Goal: Transaction & Acquisition: Book appointment/travel/reservation

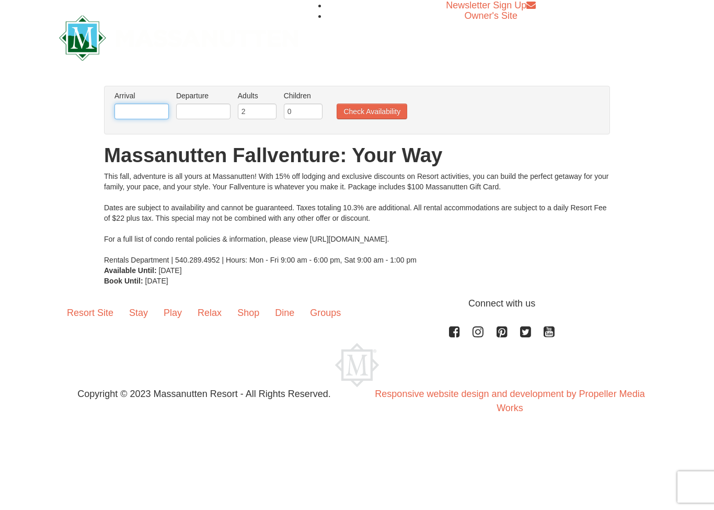
click at [153, 113] on input "text" at bounding box center [141, 111] width 54 height 16
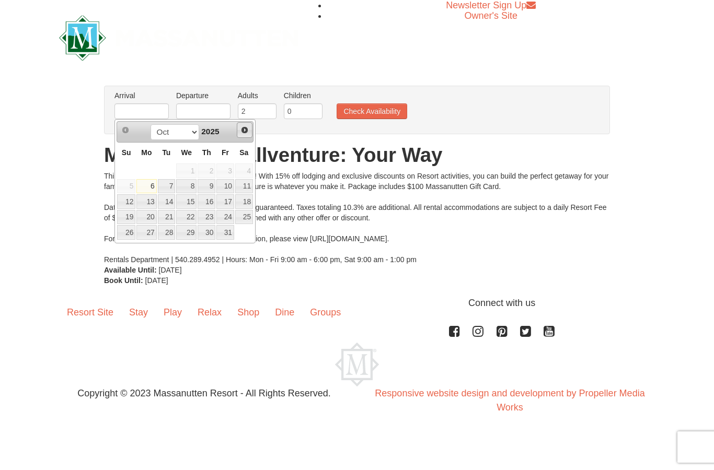
click at [246, 130] on span "Next" at bounding box center [244, 130] width 8 height 8
click at [188, 229] on link "26" at bounding box center [186, 232] width 20 height 15
type input "[DATE]"
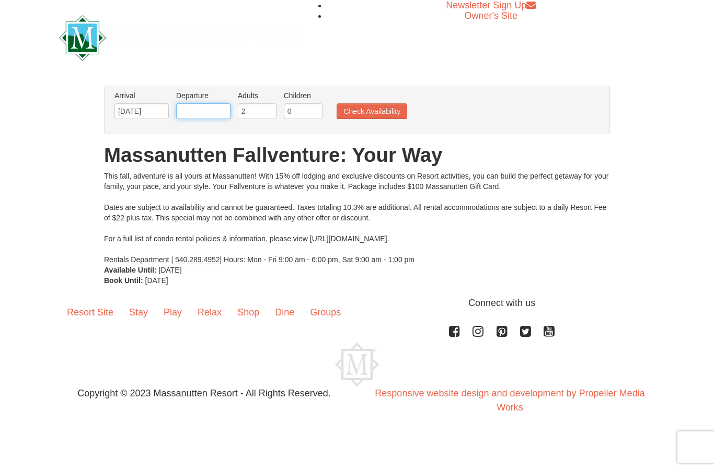
click at [215, 110] on input "text" at bounding box center [203, 111] width 54 height 16
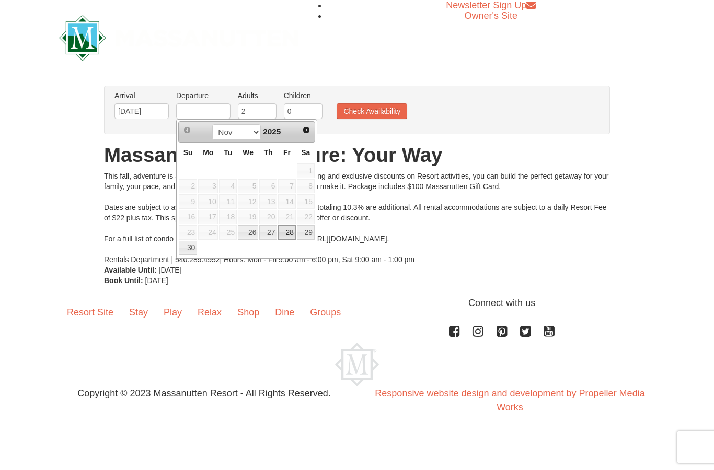
click at [291, 232] on link "28" at bounding box center [287, 232] width 18 height 15
type input "[DATE]"
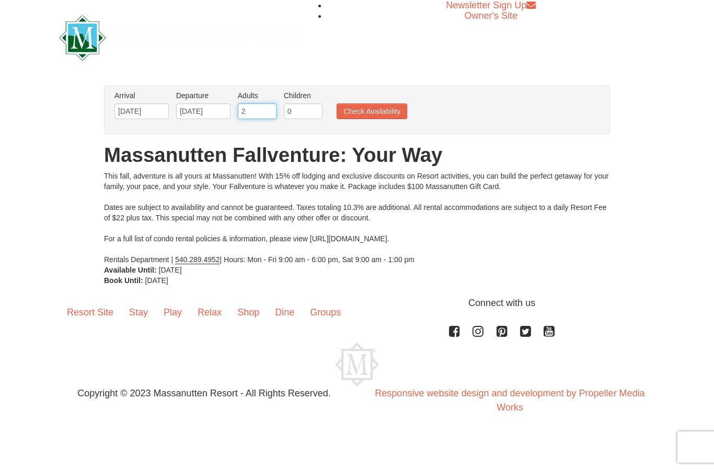
drag, startPoint x: 248, startPoint y: 110, endPoint x: 235, endPoint y: 110, distance: 13.1
click at [235, 110] on li "Adults Please format dates MM/DD/YYYY 2" at bounding box center [257, 107] width 44 height 34
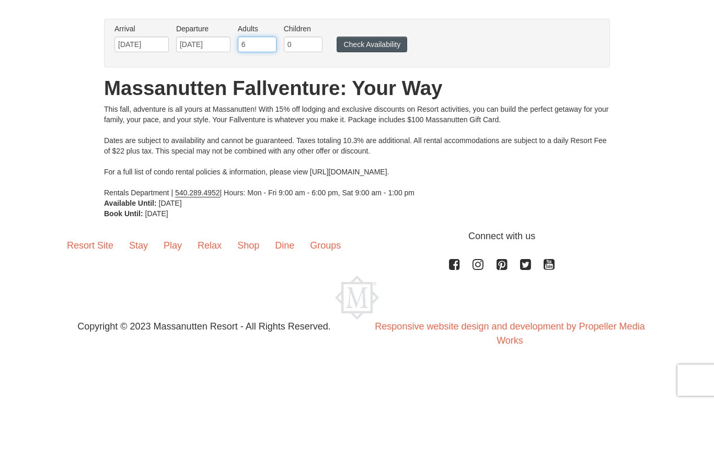
type input "6"
click at [380, 103] on button "Check Availability" at bounding box center [372, 111] width 71 height 16
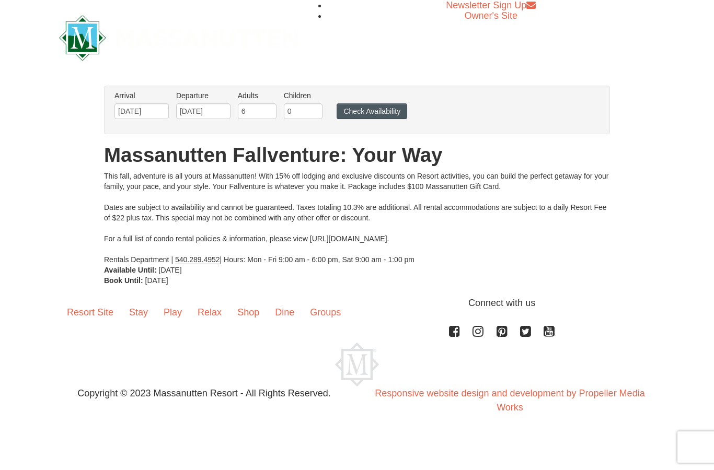
click at [368, 113] on button "Check Availability" at bounding box center [372, 111] width 71 height 16
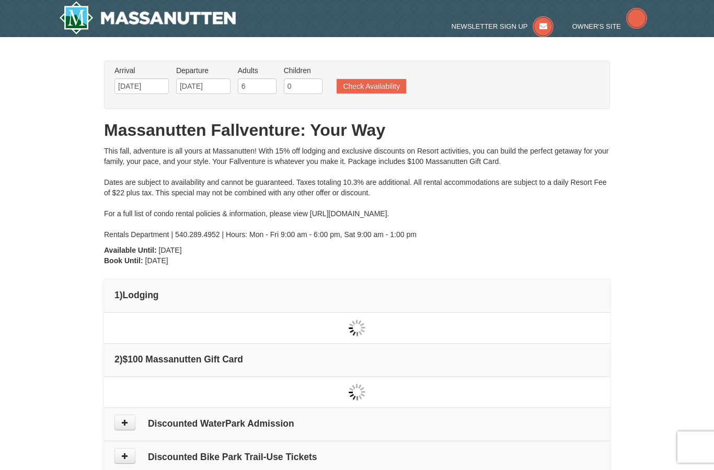
type input "[DATE]"
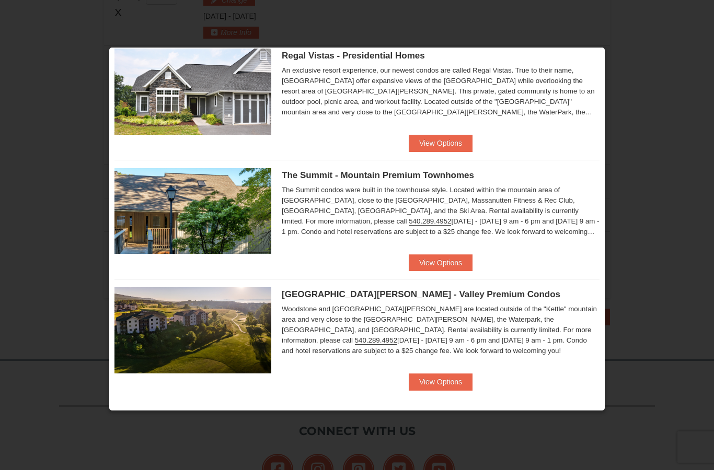
scroll to position [337, 0]
click at [453, 145] on button "View Options" at bounding box center [441, 143] width 64 height 17
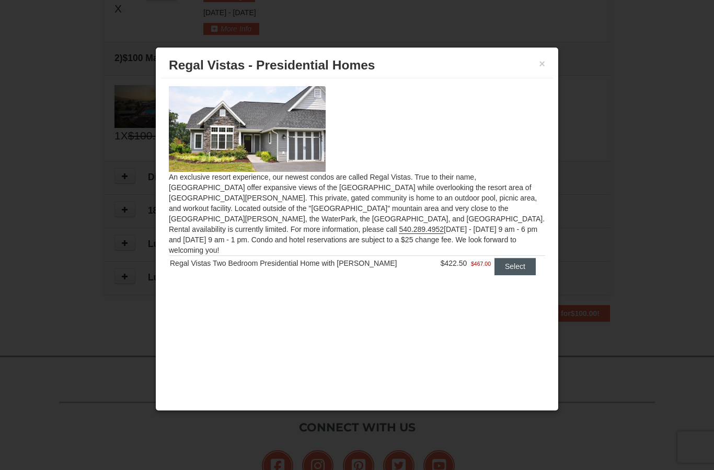
click at [509, 258] on button "Select" at bounding box center [514, 266] width 41 height 17
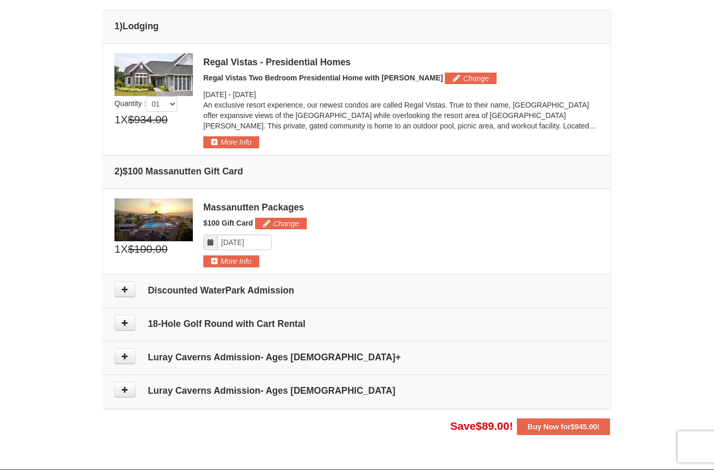
scroll to position [269, 0]
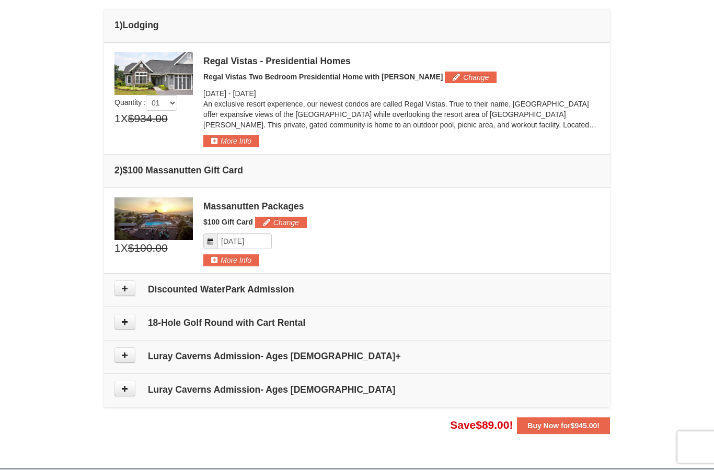
click at [129, 289] on button at bounding box center [124, 289] width 21 height 16
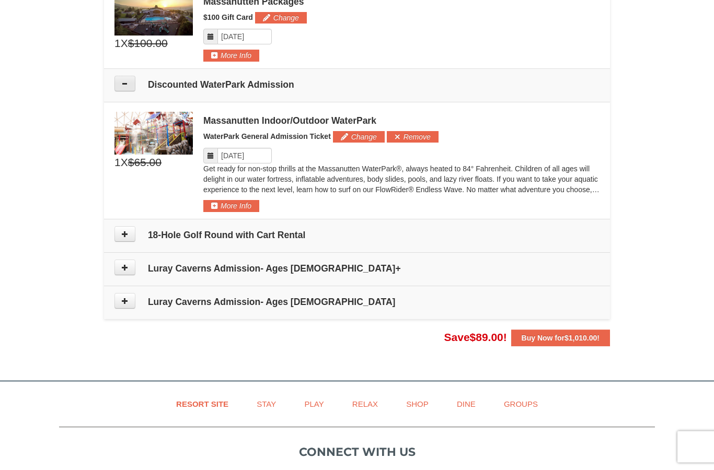
scroll to position [475, 0]
click at [130, 84] on button at bounding box center [124, 84] width 21 height 16
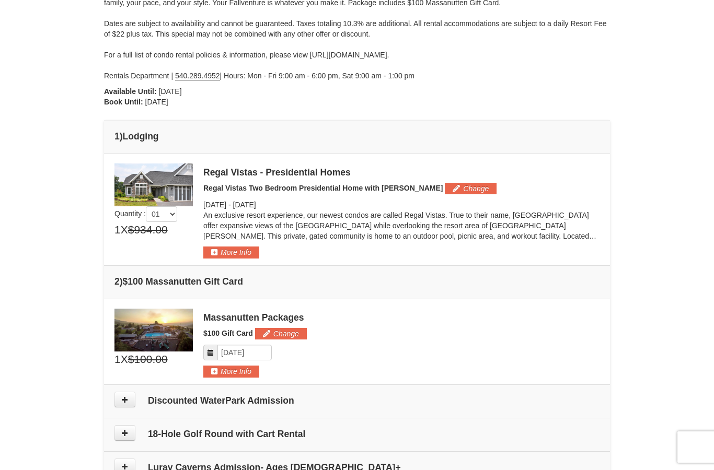
scroll to position [154, 0]
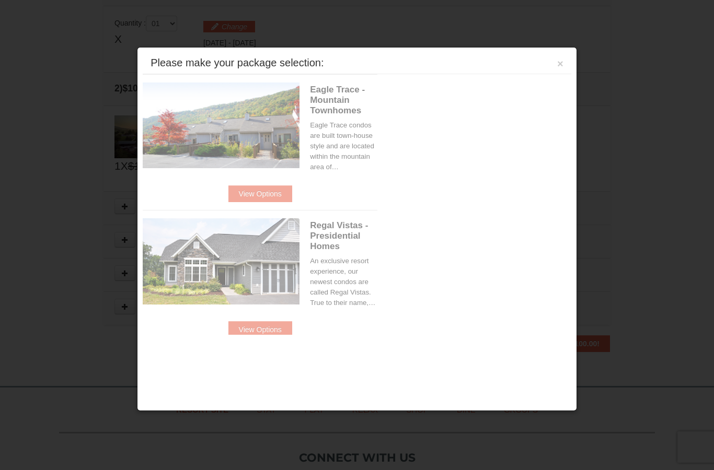
scroll to position [320, 0]
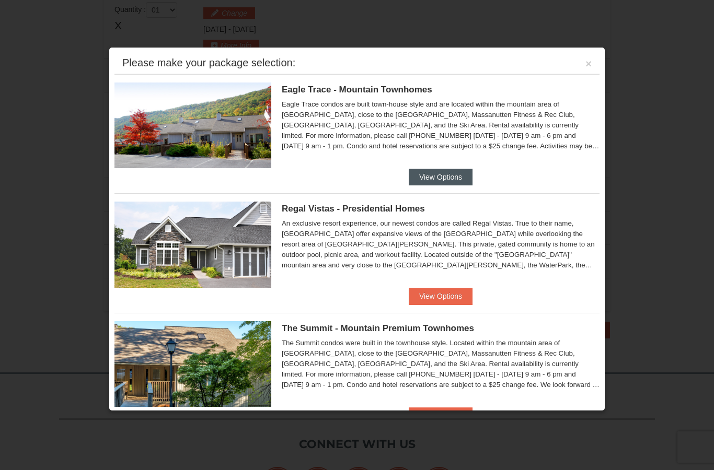
click at [428, 177] on button "View Options" at bounding box center [441, 177] width 64 height 17
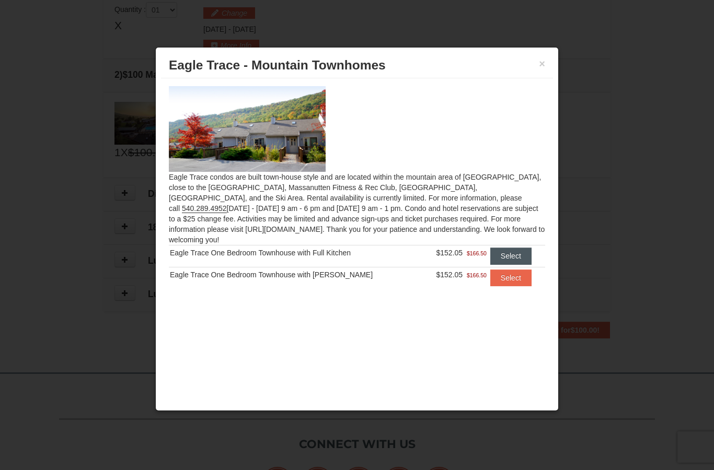
click at [504, 248] on button "Select" at bounding box center [510, 256] width 41 height 17
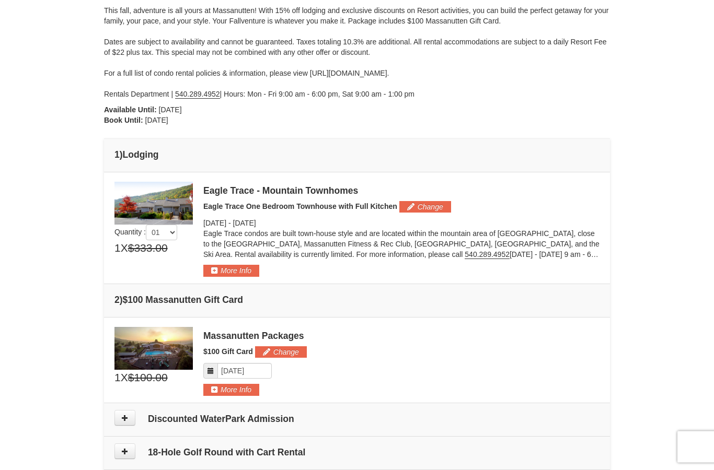
scroll to position [0, 0]
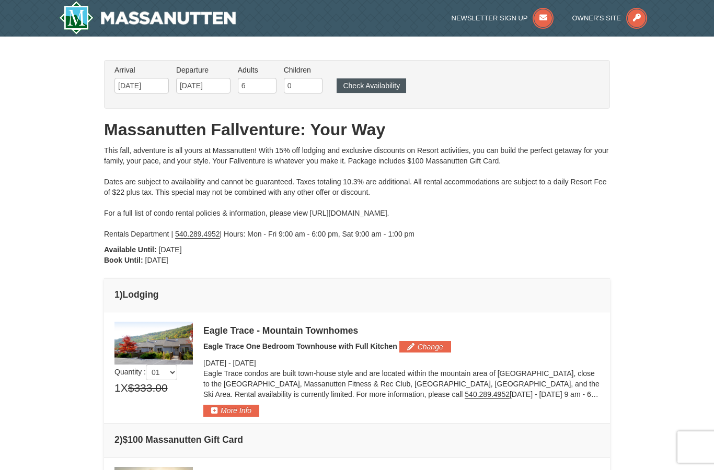
click at [393, 89] on button "Check Availability" at bounding box center [372, 85] width 70 height 15
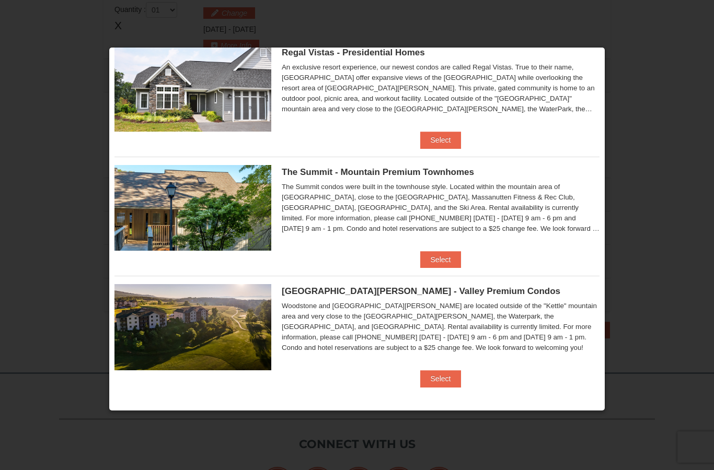
scroll to position [155, 0]
click at [443, 258] on button "Select" at bounding box center [440, 260] width 41 height 17
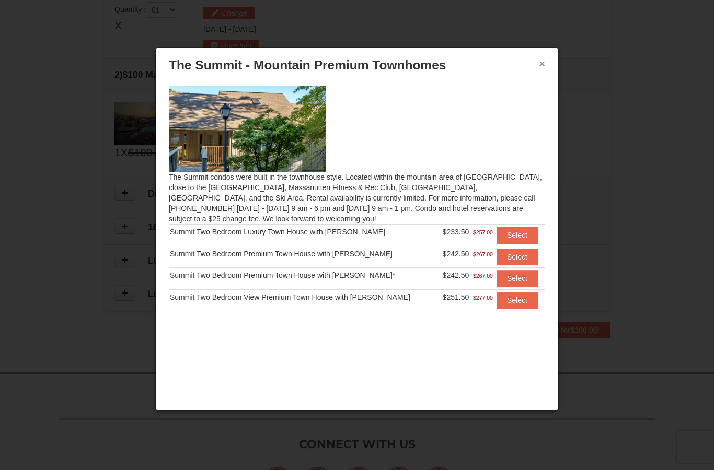
click at [544, 65] on button "×" at bounding box center [542, 64] width 6 height 10
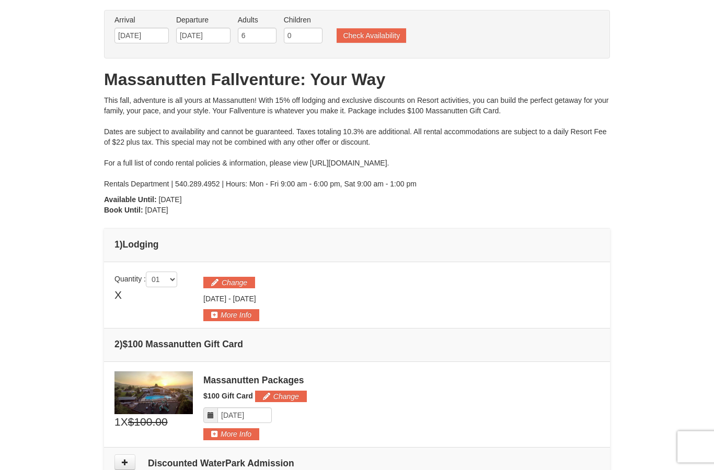
scroll to position [0, 0]
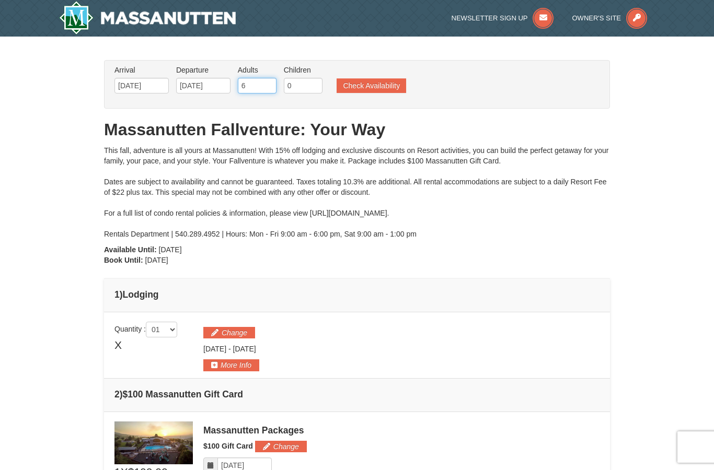
drag, startPoint x: 250, startPoint y: 84, endPoint x: 238, endPoint y: 84, distance: 12.6
click at [238, 84] on input "6" at bounding box center [257, 86] width 39 height 16
